Goal: Task Accomplishment & Management: Complete application form

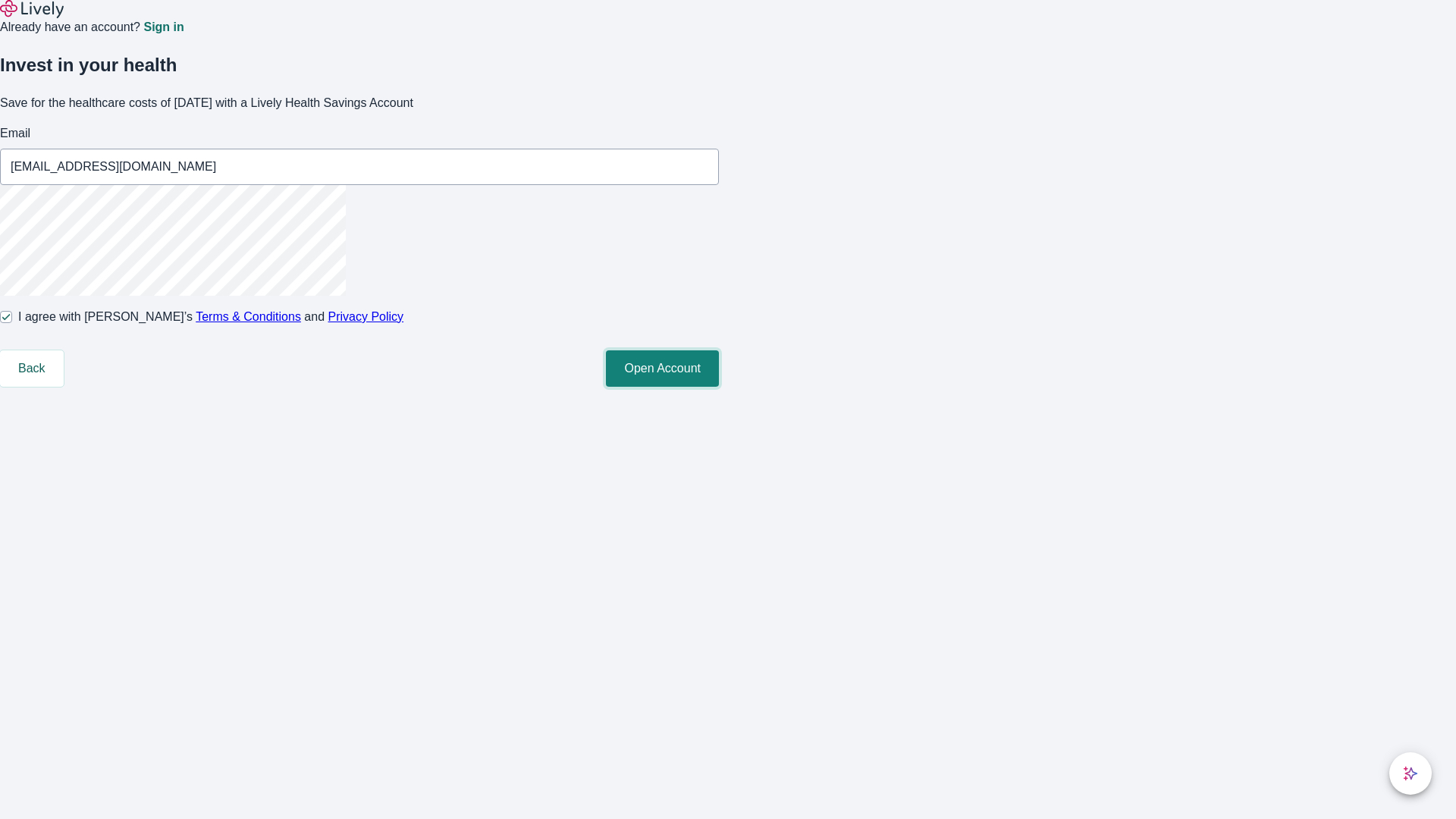
click at [719, 387] on button "Open Account" at bounding box center [663, 368] width 113 height 36
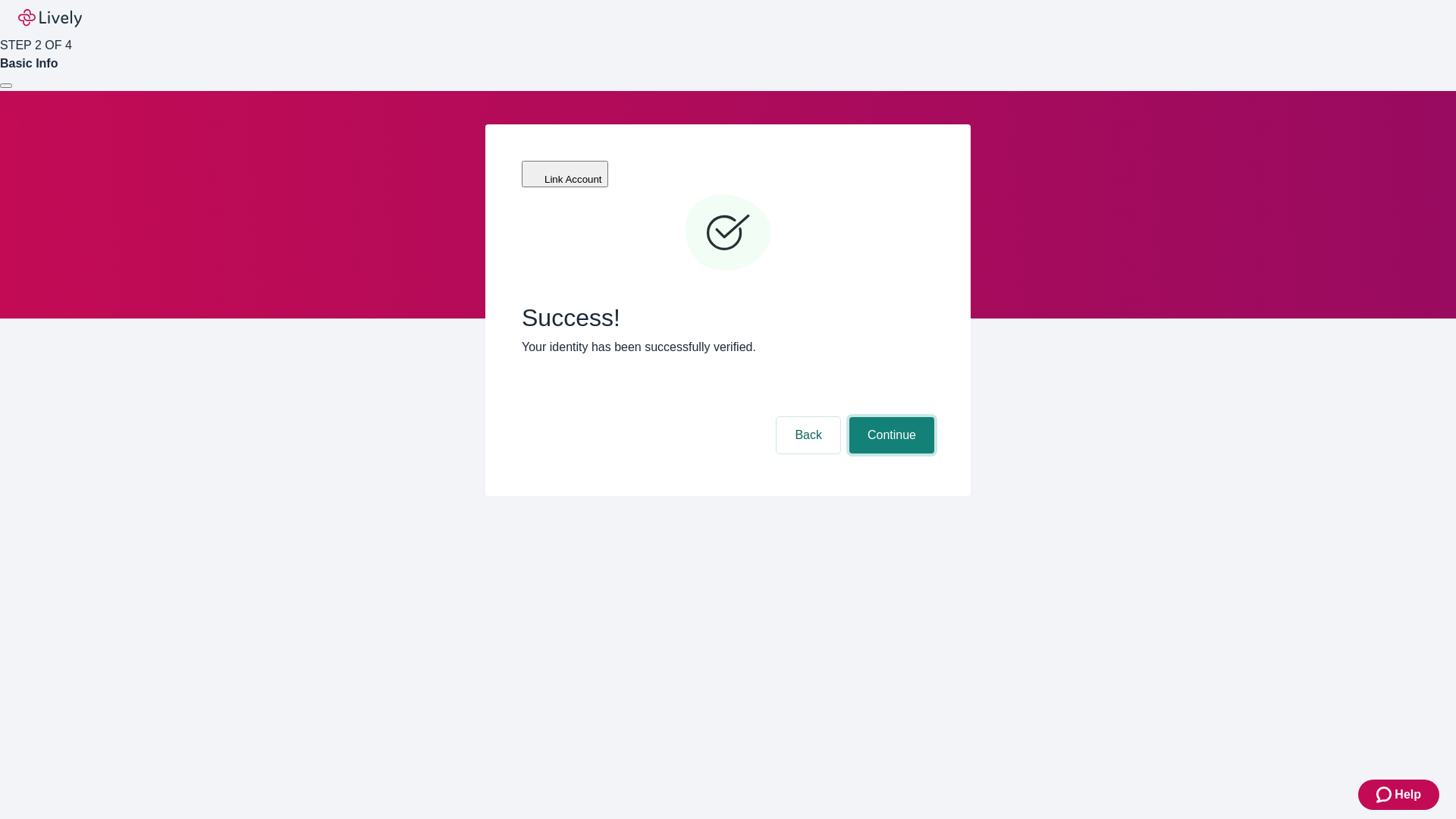
click at [890, 417] on button "Continue" at bounding box center [891, 435] width 85 height 36
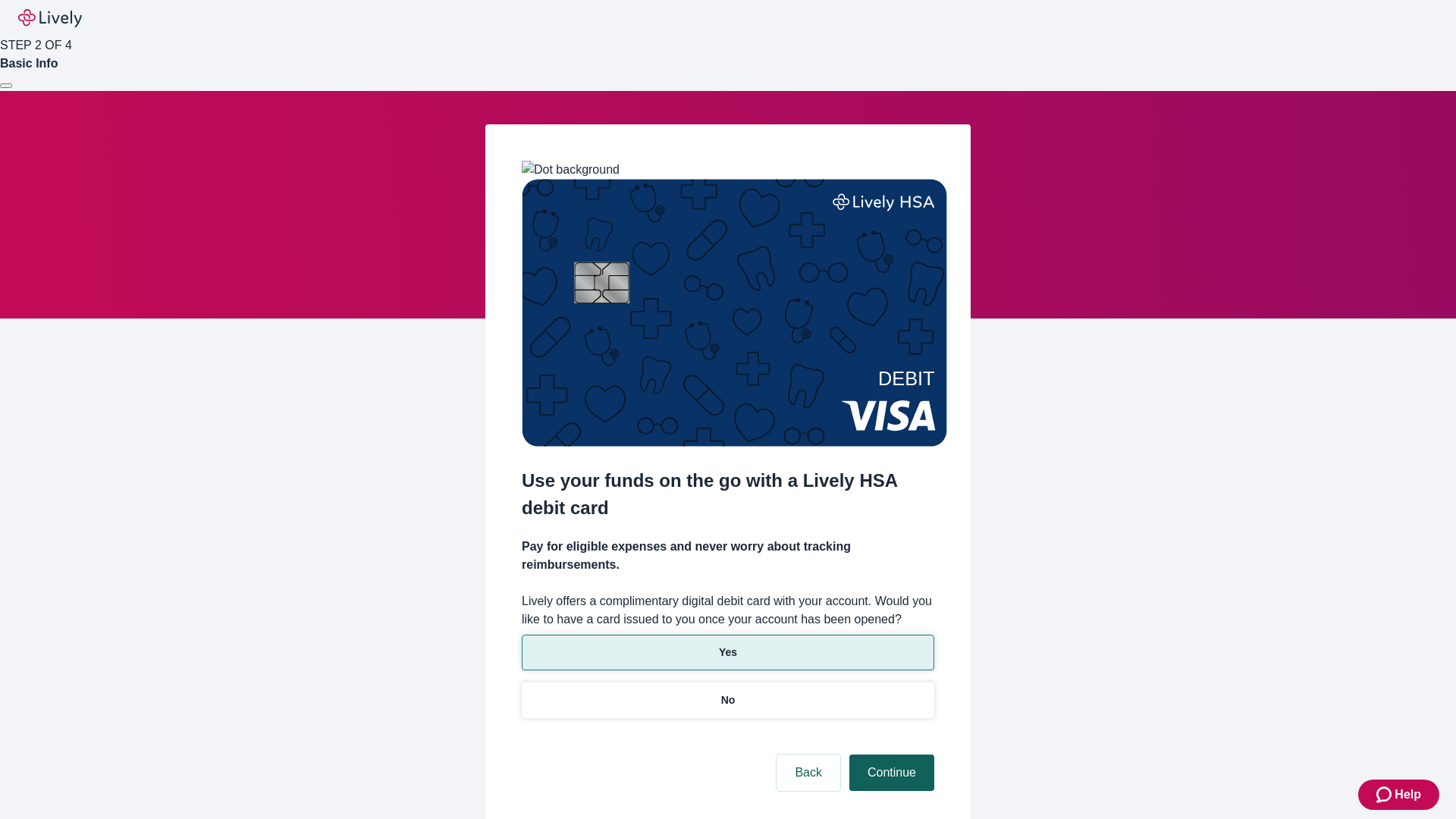
click at [727, 692] on p "No" at bounding box center [729, 700] width 15 height 16
click at [890, 754] on button "Continue" at bounding box center [891, 772] width 85 height 36
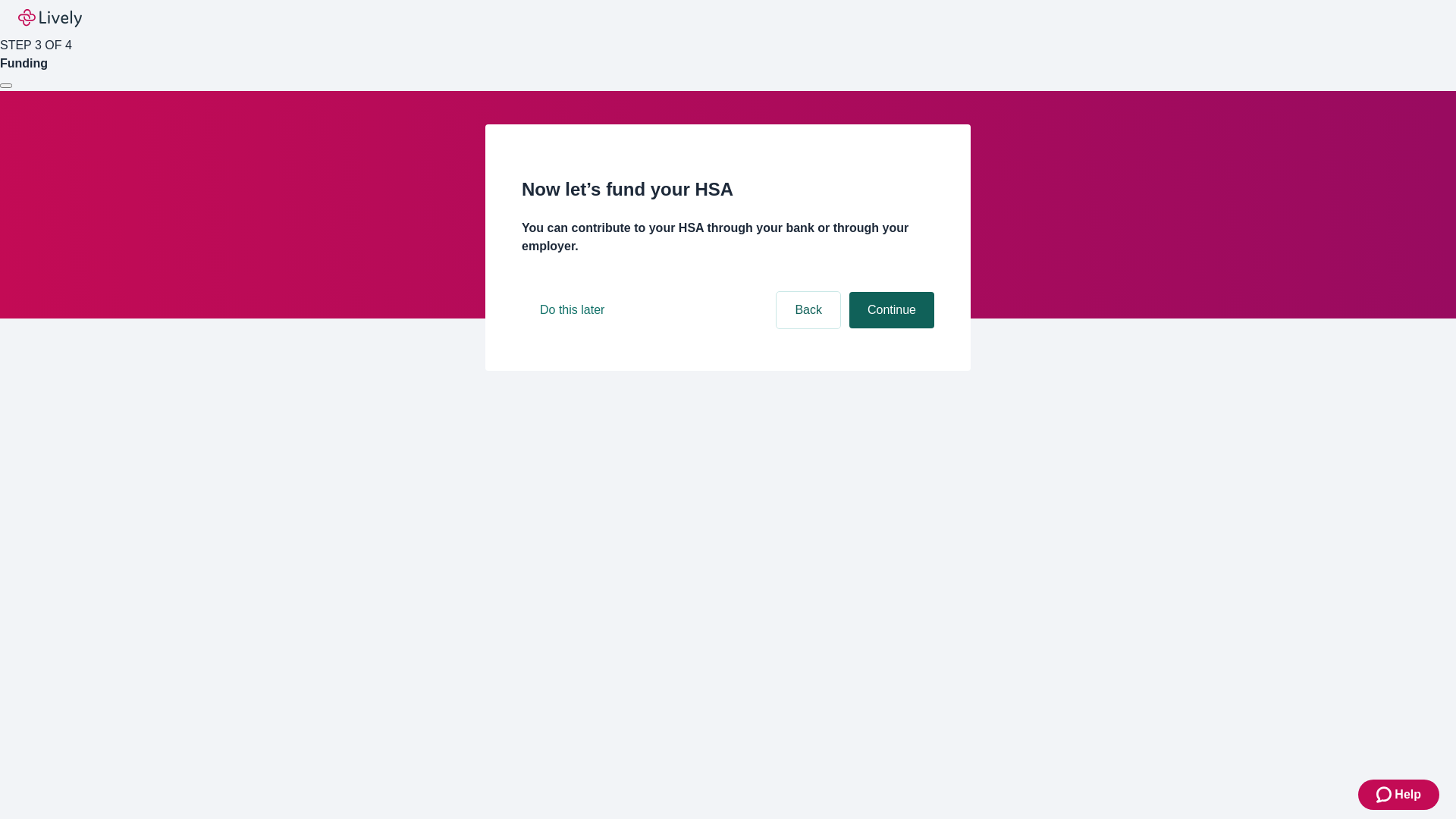
click at [890, 328] on button "Continue" at bounding box center [891, 309] width 85 height 36
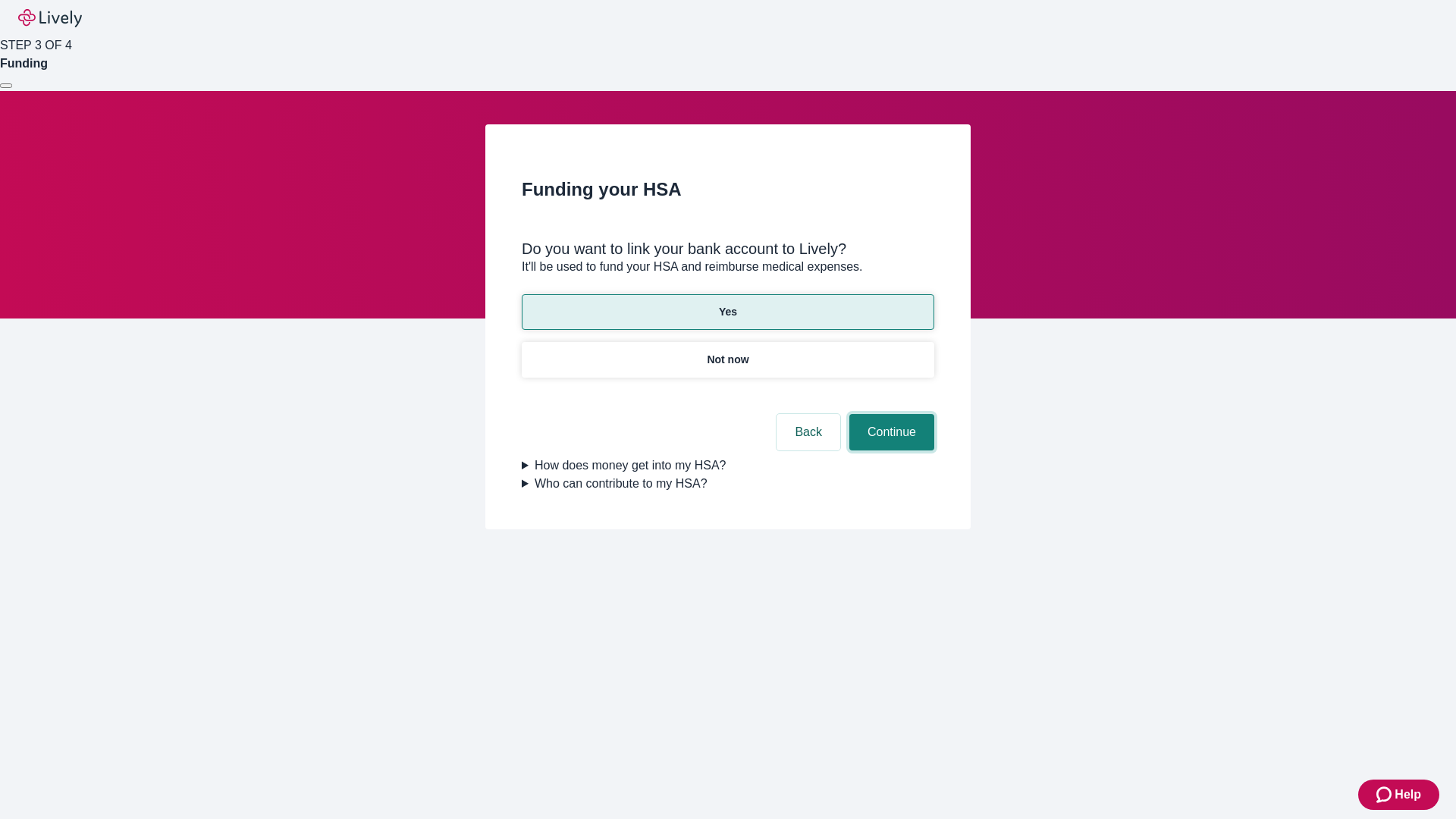
click at [890, 414] on button "Continue" at bounding box center [891, 432] width 85 height 36
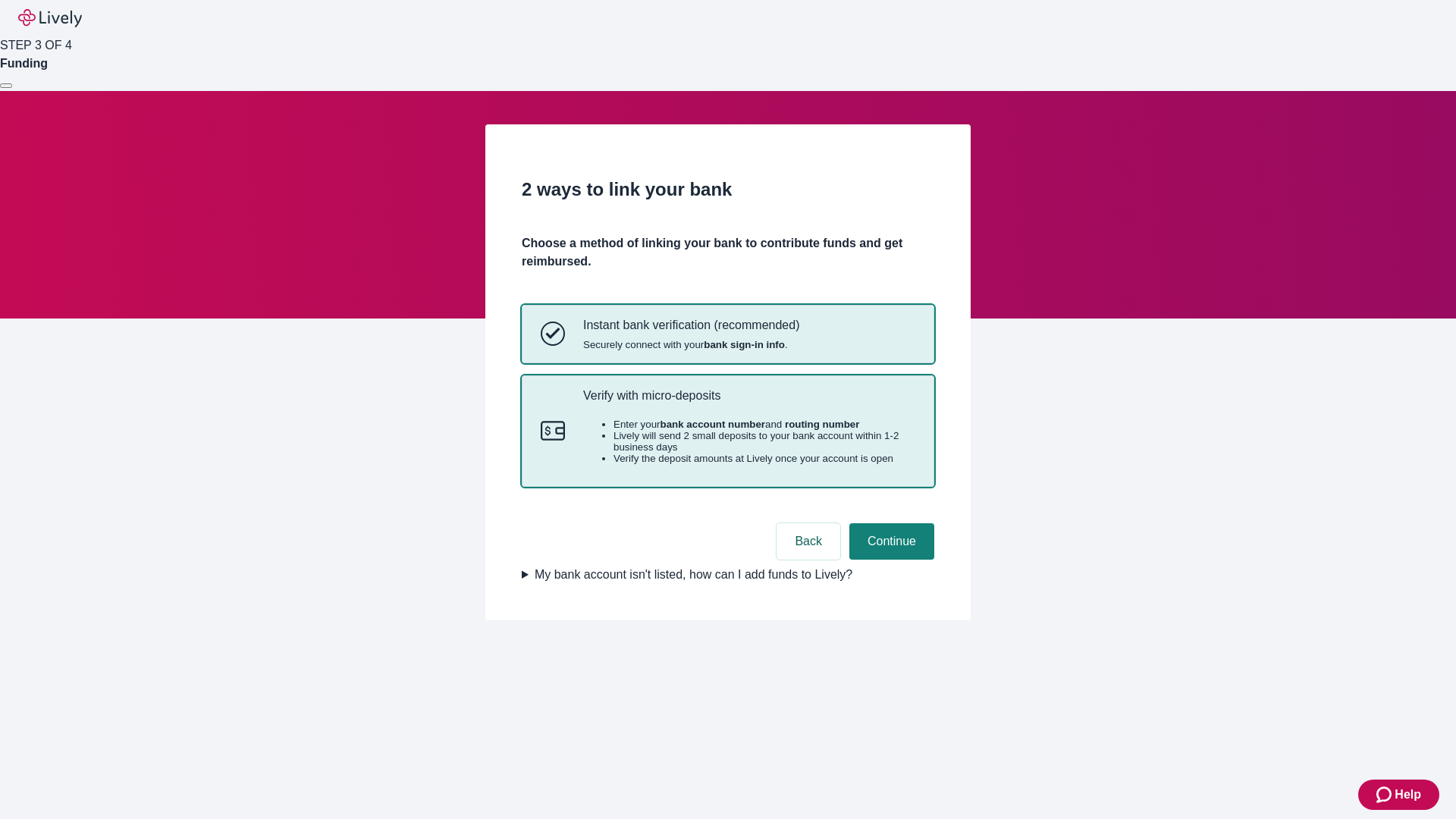
click at [749, 402] on p "Verify with micro-deposits" at bounding box center [749, 396] width 332 height 15
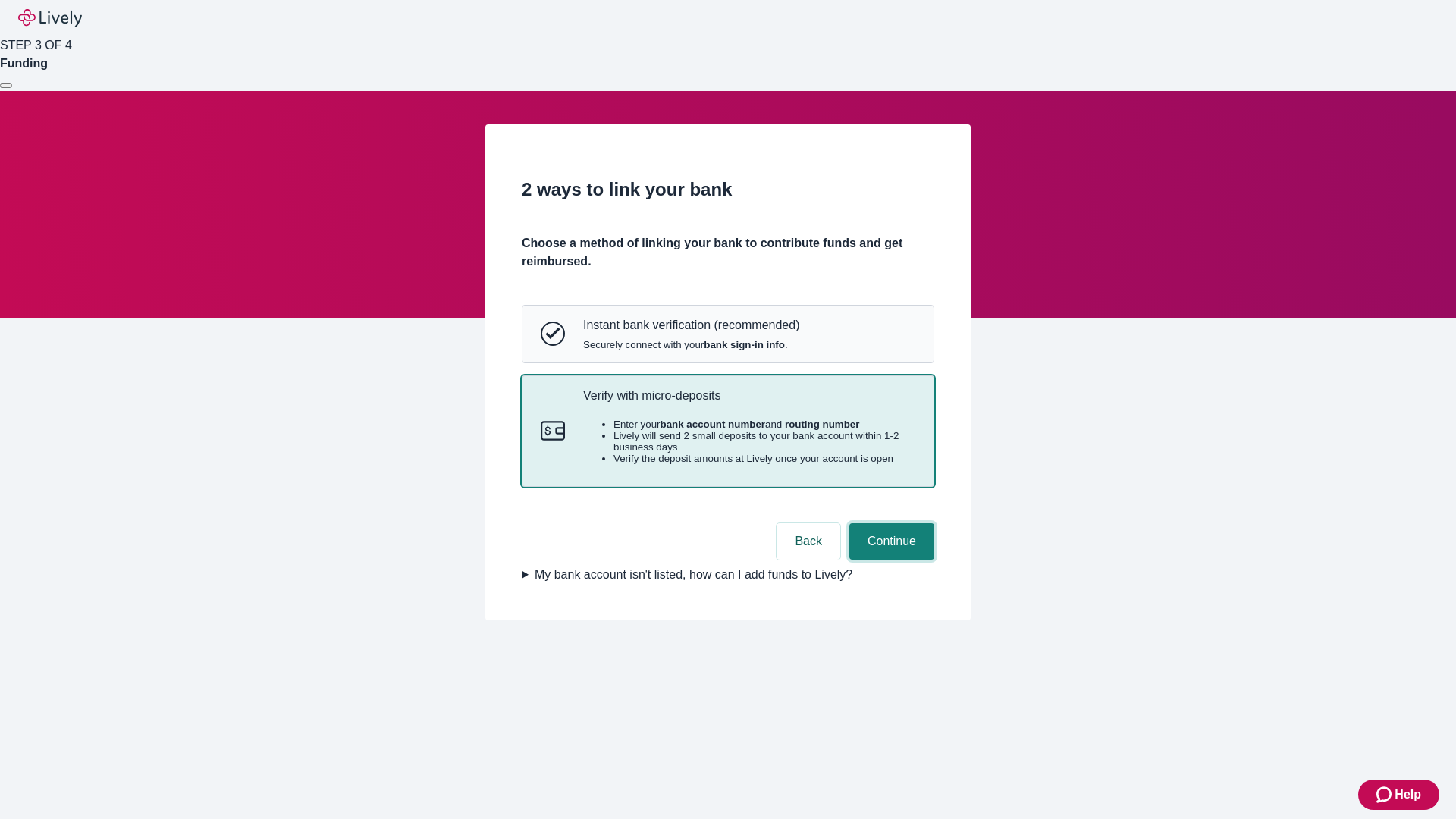
click at [890, 560] on button "Continue" at bounding box center [891, 541] width 85 height 36
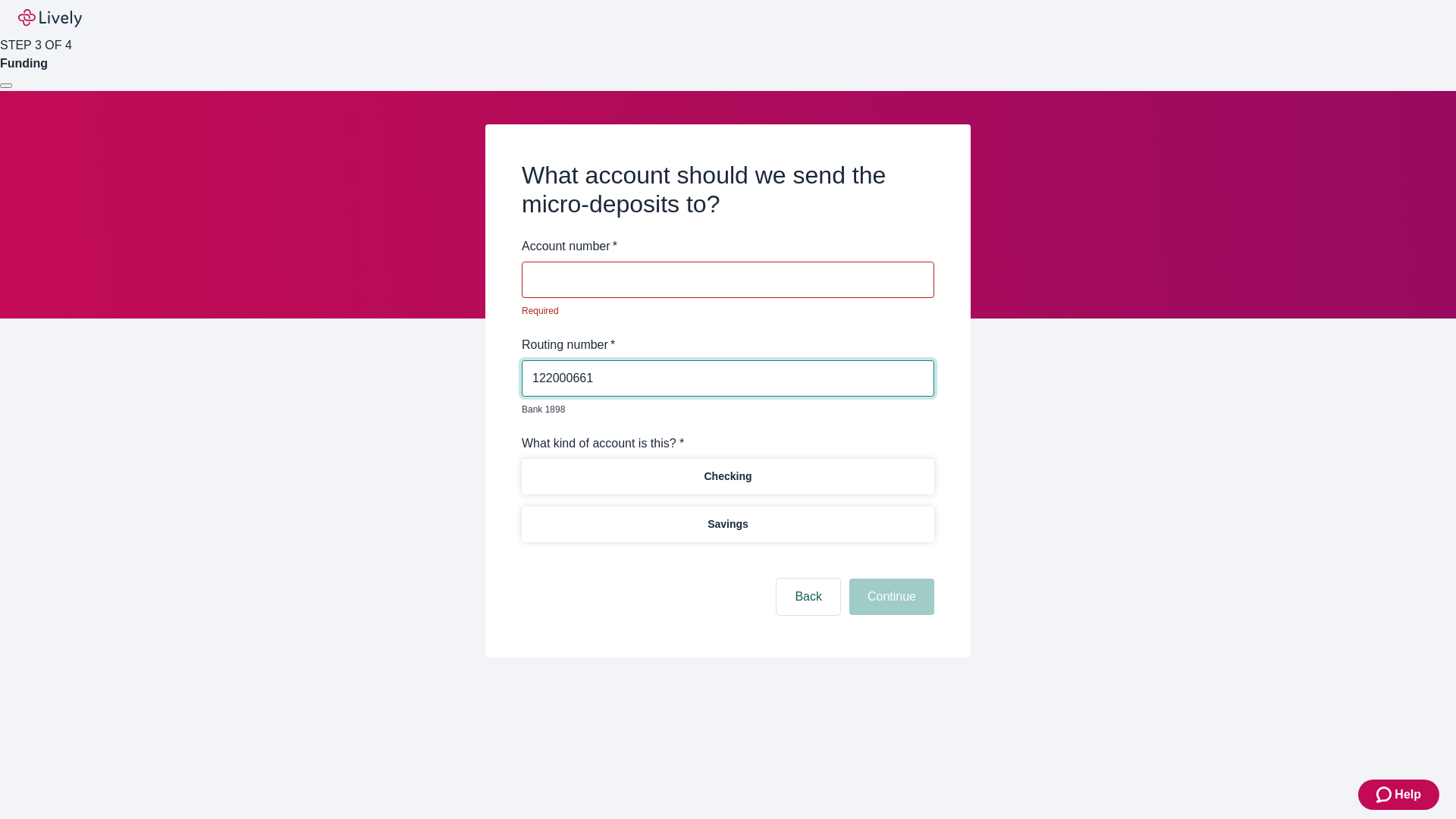
type input "122000661"
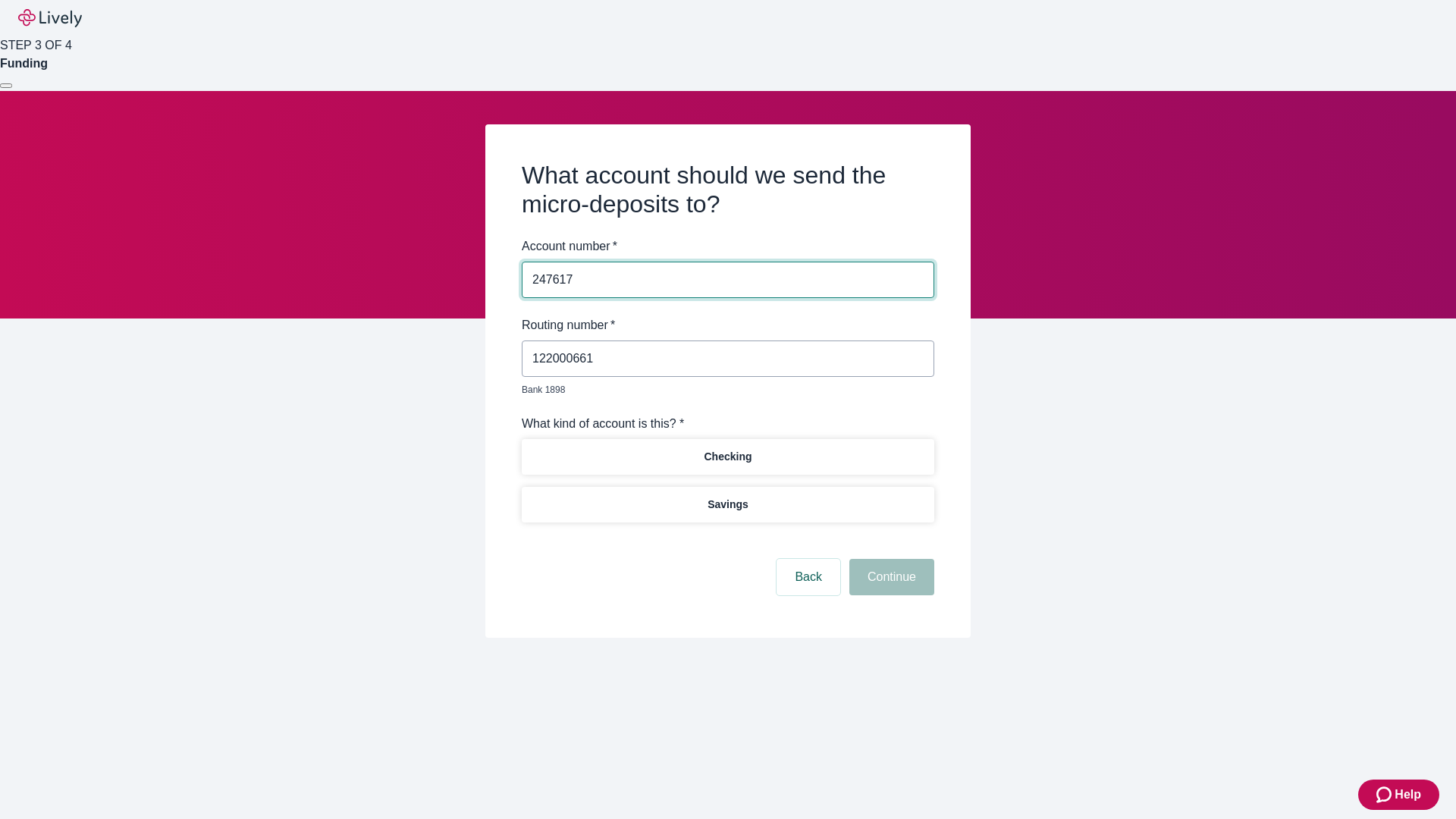
type input "247617"
click at [727, 449] on p "Checking" at bounding box center [727, 457] width 48 height 16
click at [890, 560] on button "Continue" at bounding box center [891, 577] width 85 height 36
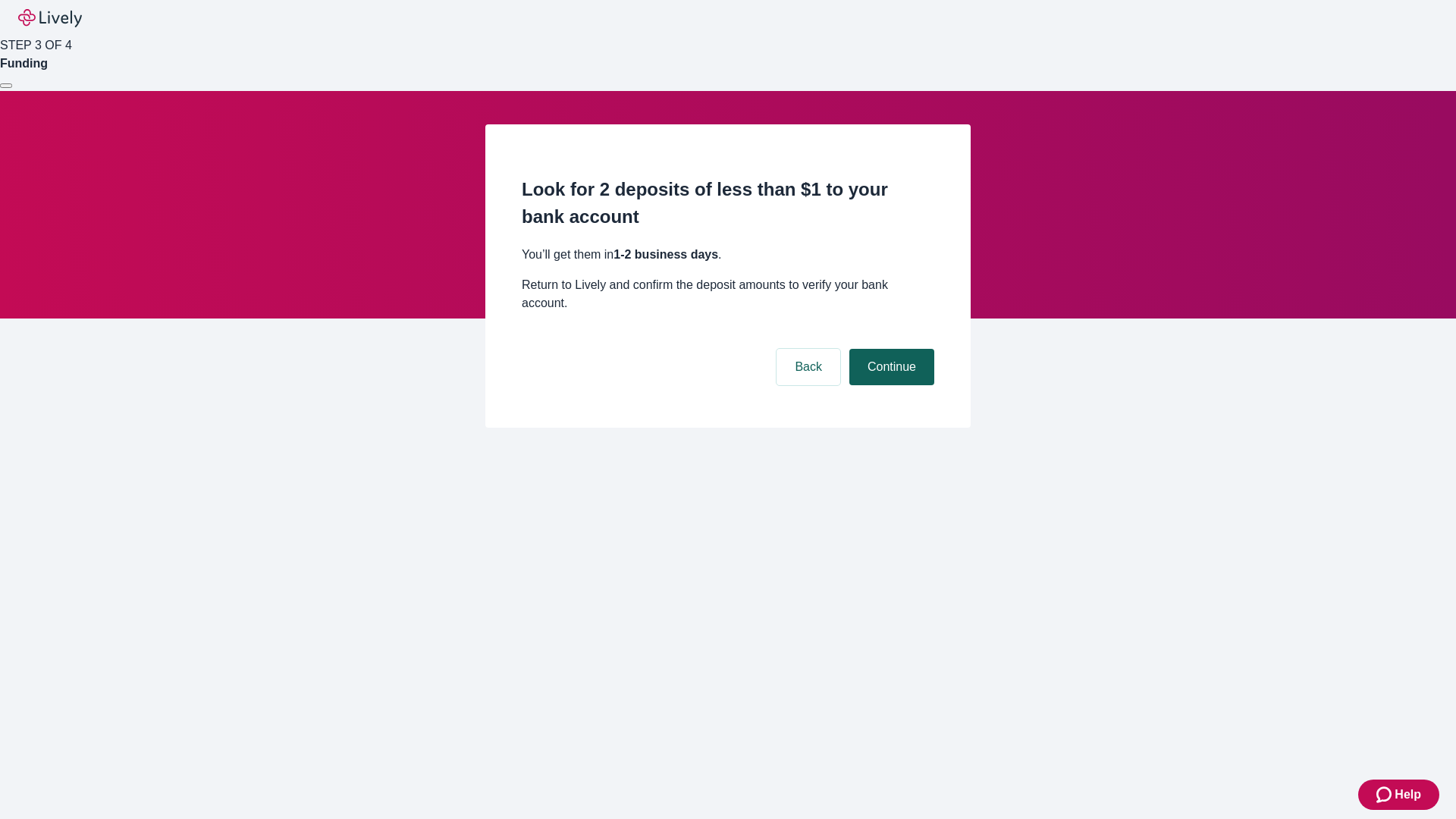
click at [890, 349] on button "Continue" at bounding box center [891, 367] width 85 height 36
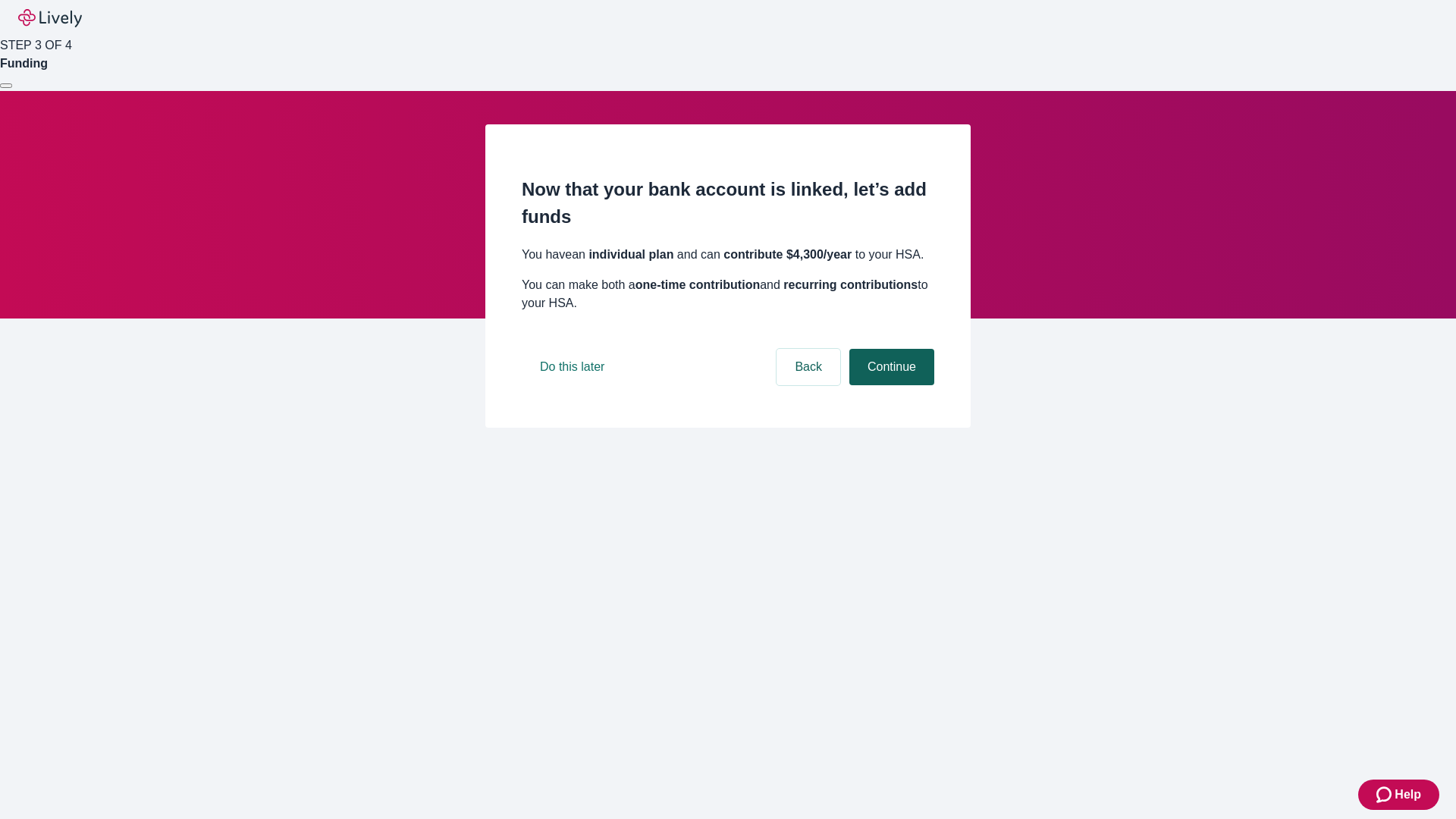
click at [890, 385] on button "Continue" at bounding box center [891, 367] width 85 height 36
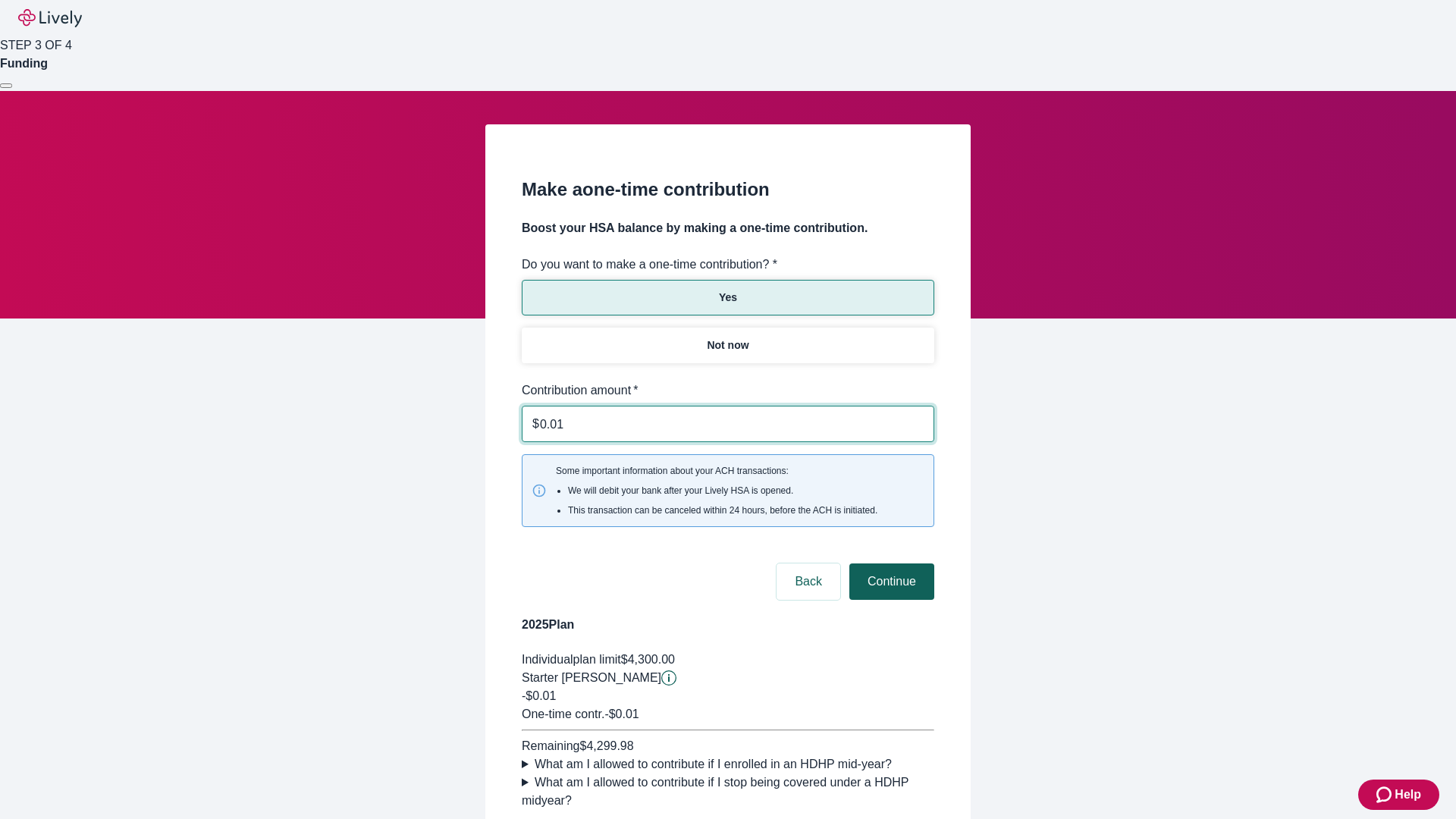
type input "0.01"
click at [890, 564] on button "Continue" at bounding box center [891, 582] width 85 height 36
